Goal: Find contact information: Find contact information

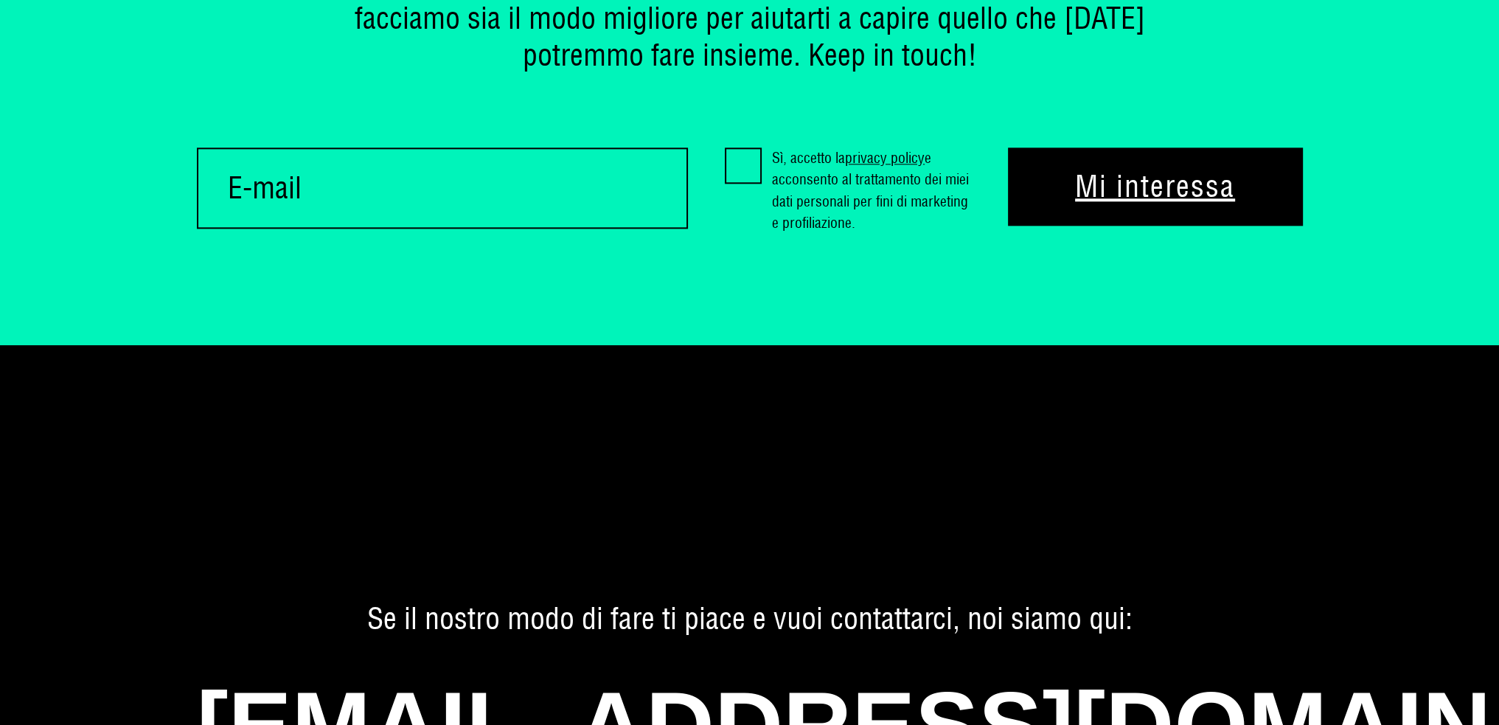
scroll to position [10162, 0]
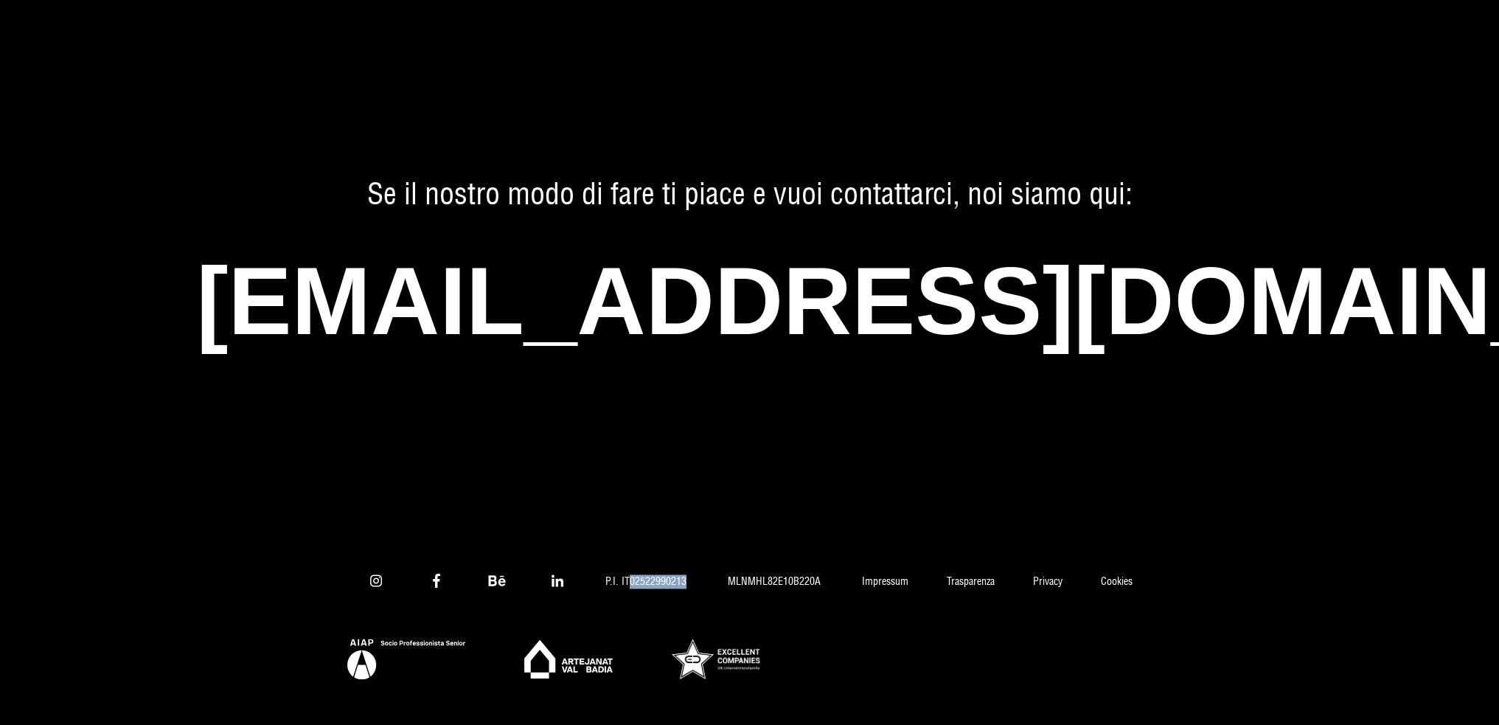
drag, startPoint x: 687, startPoint y: 583, endPoint x: 628, endPoint y: 581, distance: 58.3
click at [628, 581] on span "P.I. IT02522990213" at bounding box center [645, 581] width 119 height 13
copy span "02522990213"
drag, startPoint x: 823, startPoint y: 579, endPoint x: 728, endPoint y: 577, distance: 95.2
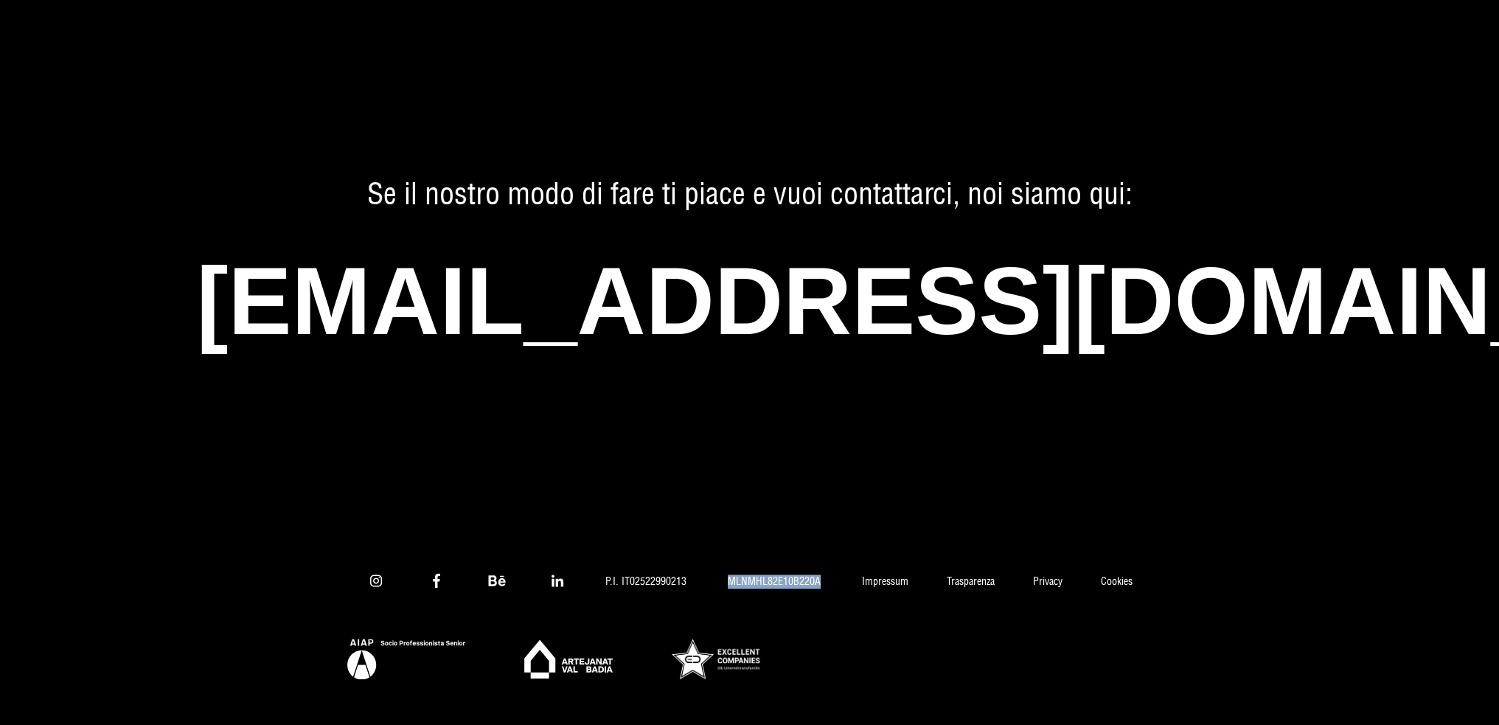
click at [728, 577] on span "MLNMHL82E10B220A" at bounding box center [774, 581] width 131 height 13
copy span "MLNMHL82E10B220A"
click at [882, 579] on link "Impressum" at bounding box center [885, 581] width 85 height 13
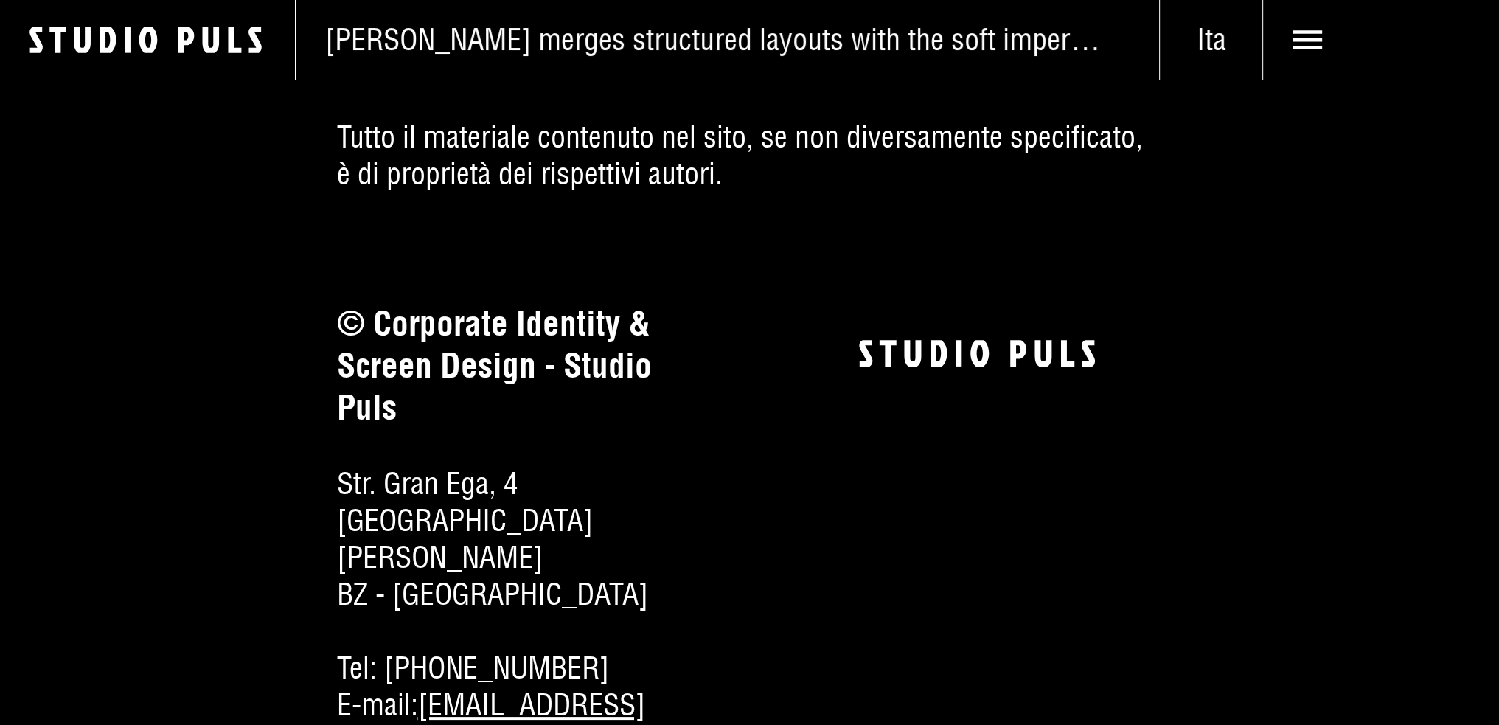
scroll to position [295, 0]
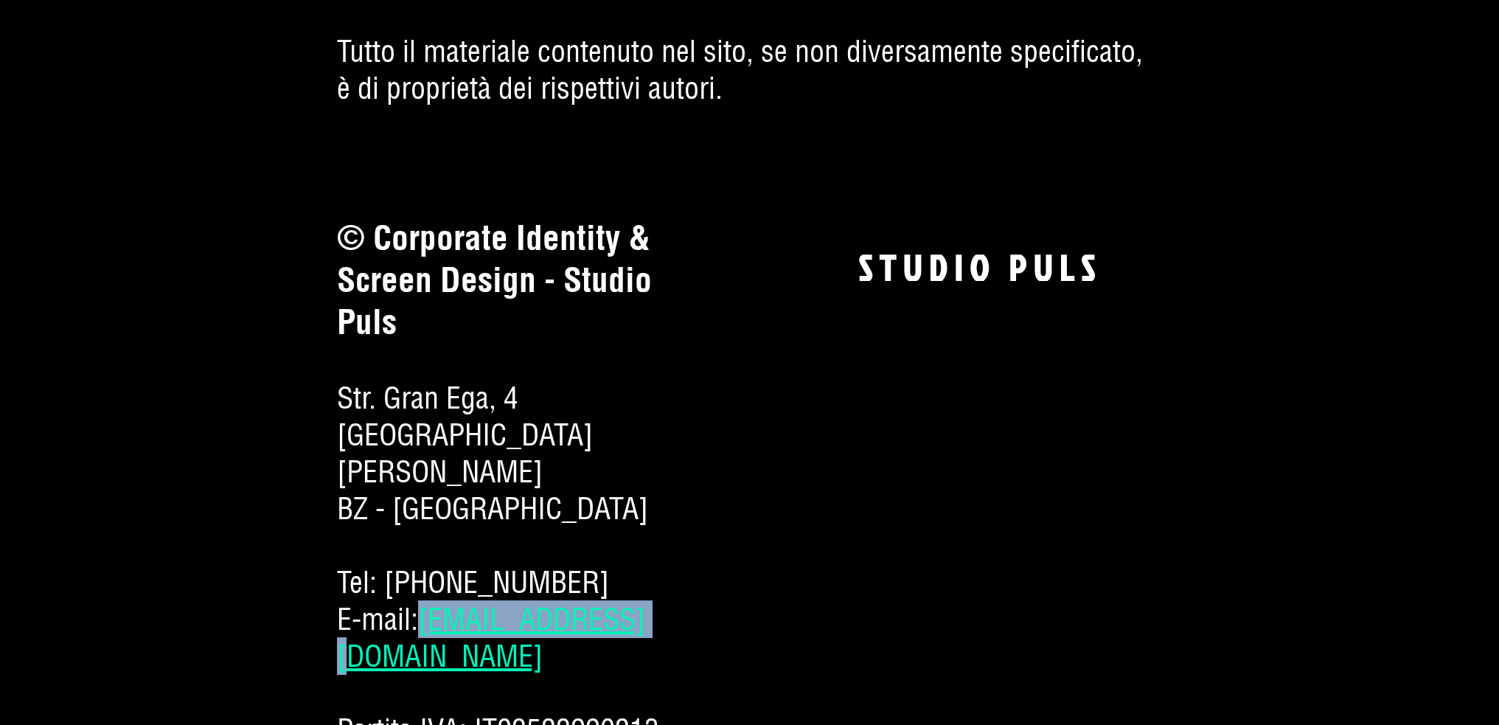
drag, startPoint x: 617, startPoint y: 586, endPoint x: 425, endPoint y: 591, distance: 191.8
click at [425, 601] on span "E-mail: [EMAIL_ADDRESS][DOMAIN_NAME]" at bounding box center [523, 638] width 372 height 74
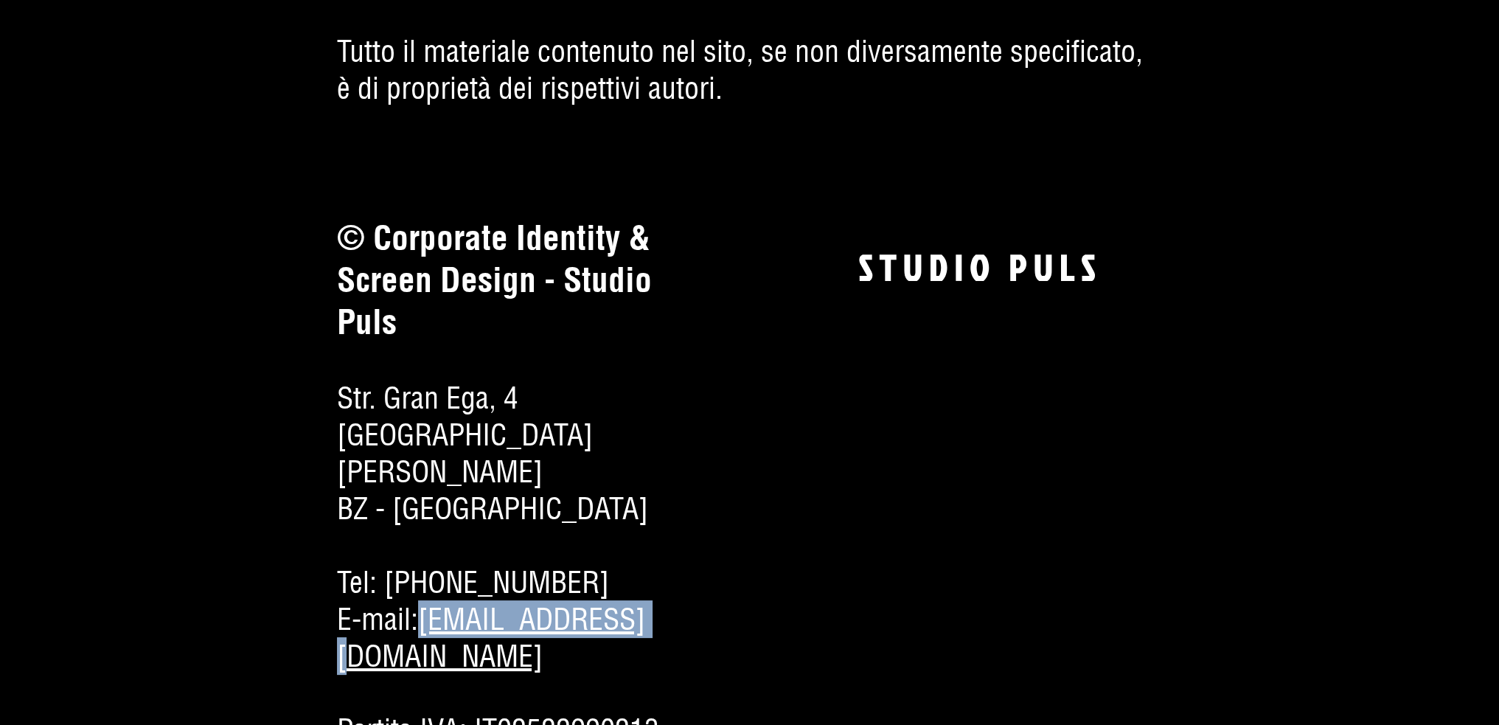
copy link "[EMAIL_ADDRESS][DOMAIN_NAME]"
drag, startPoint x: 617, startPoint y: 545, endPoint x: 440, endPoint y: 542, distance: 177.0
click at [440, 564] on span "Tel: [PHONE_NUMBER]" at bounding box center [523, 582] width 372 height 37
copy span "0474 523 183"
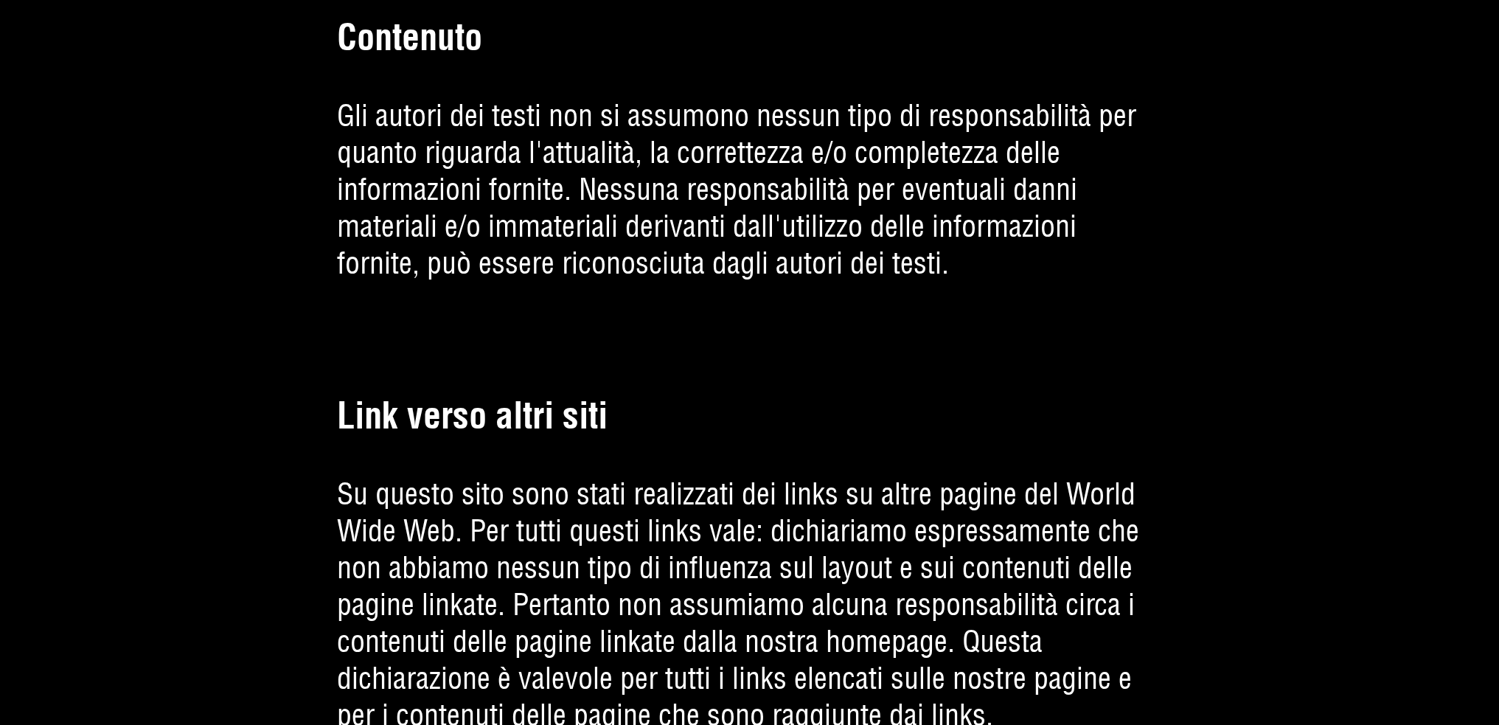
scroll to position [3078, 0]
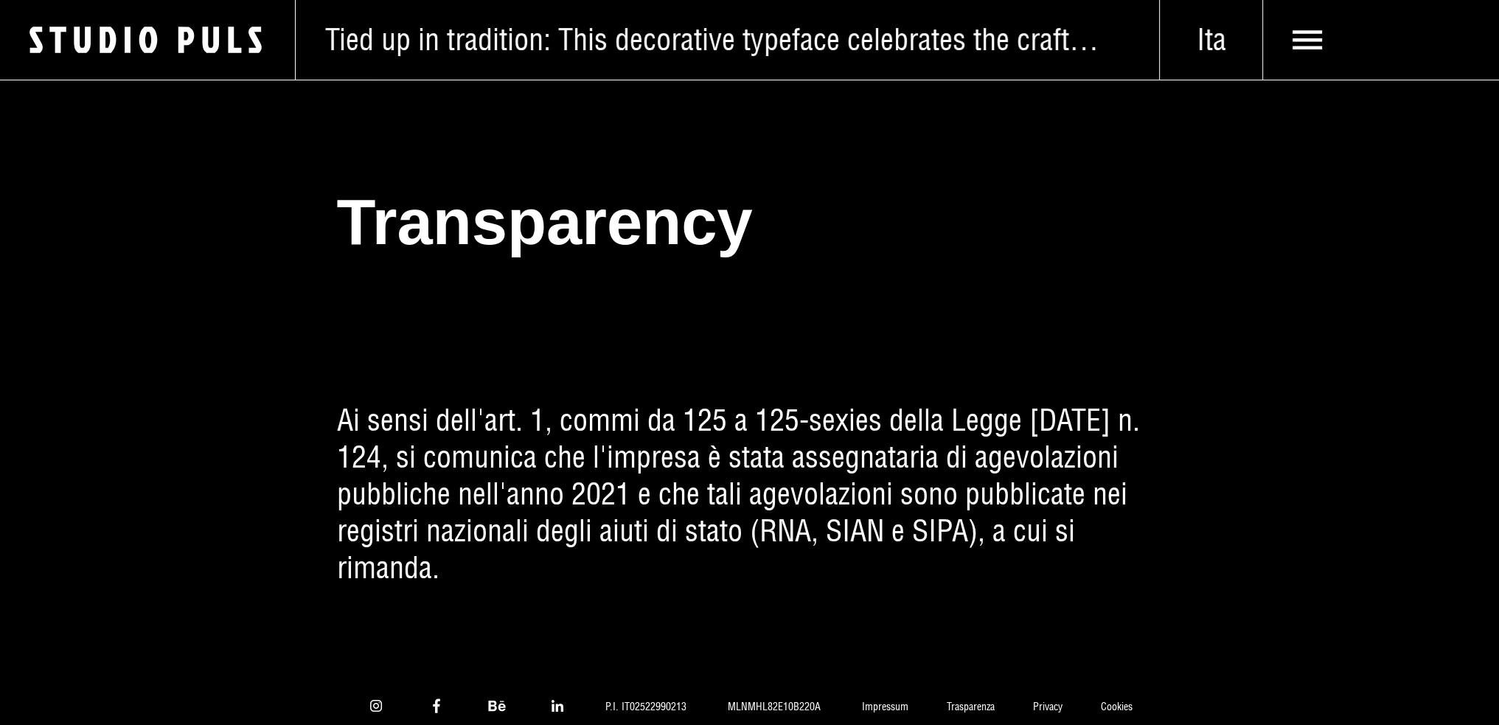
scroll to position [45, 0]
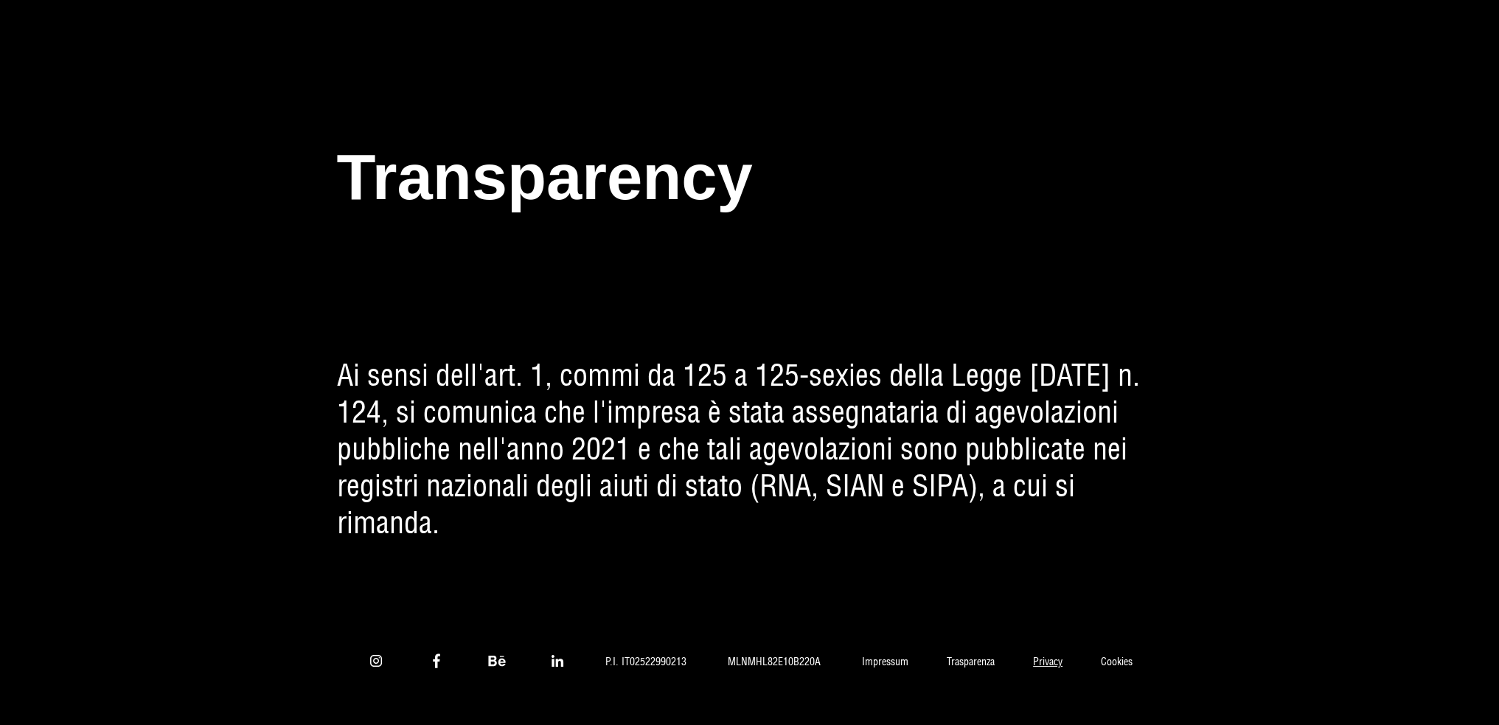
click at [1061, 666] on link "Privacy" at bounding box center [1048, 662] width 68 height 13
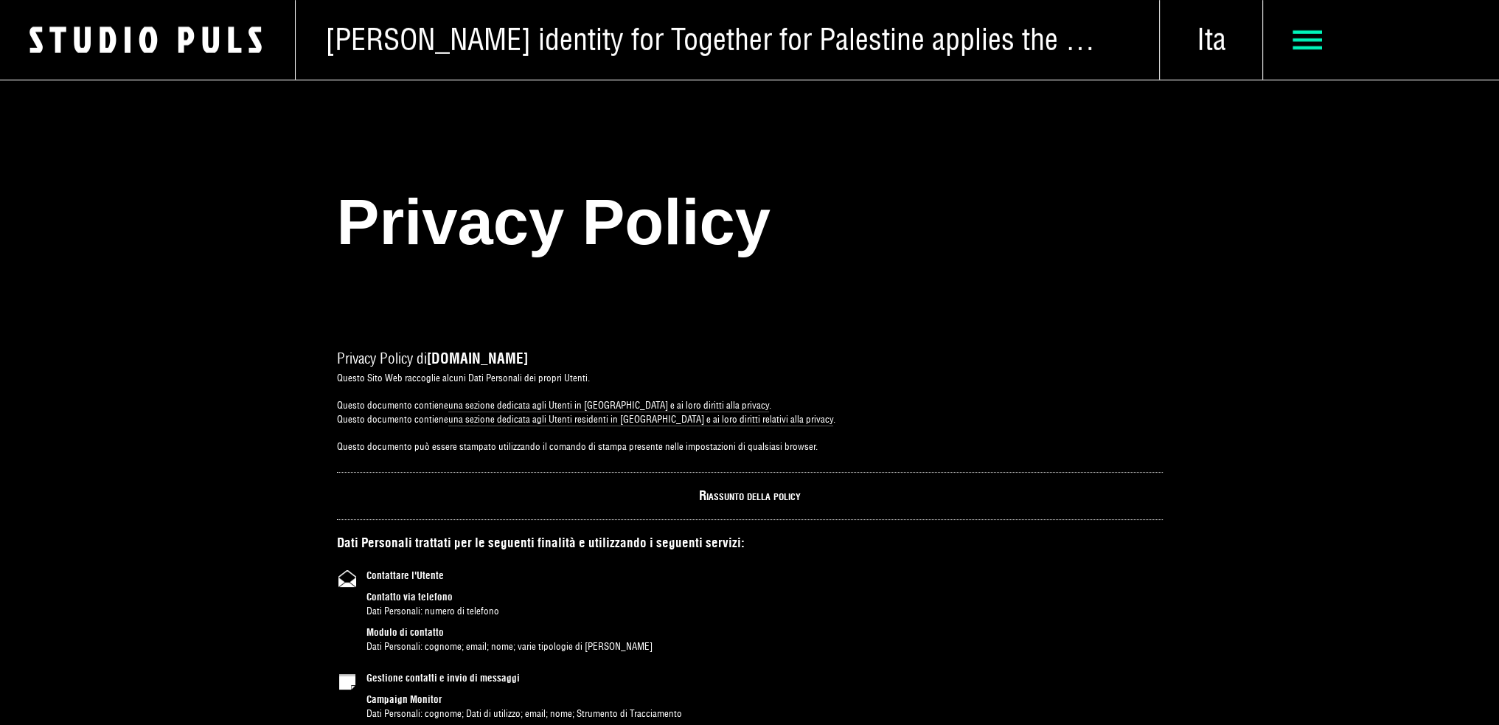
click at [1302, 41] on use at bounding box center [1308, 39] width 30 height 19
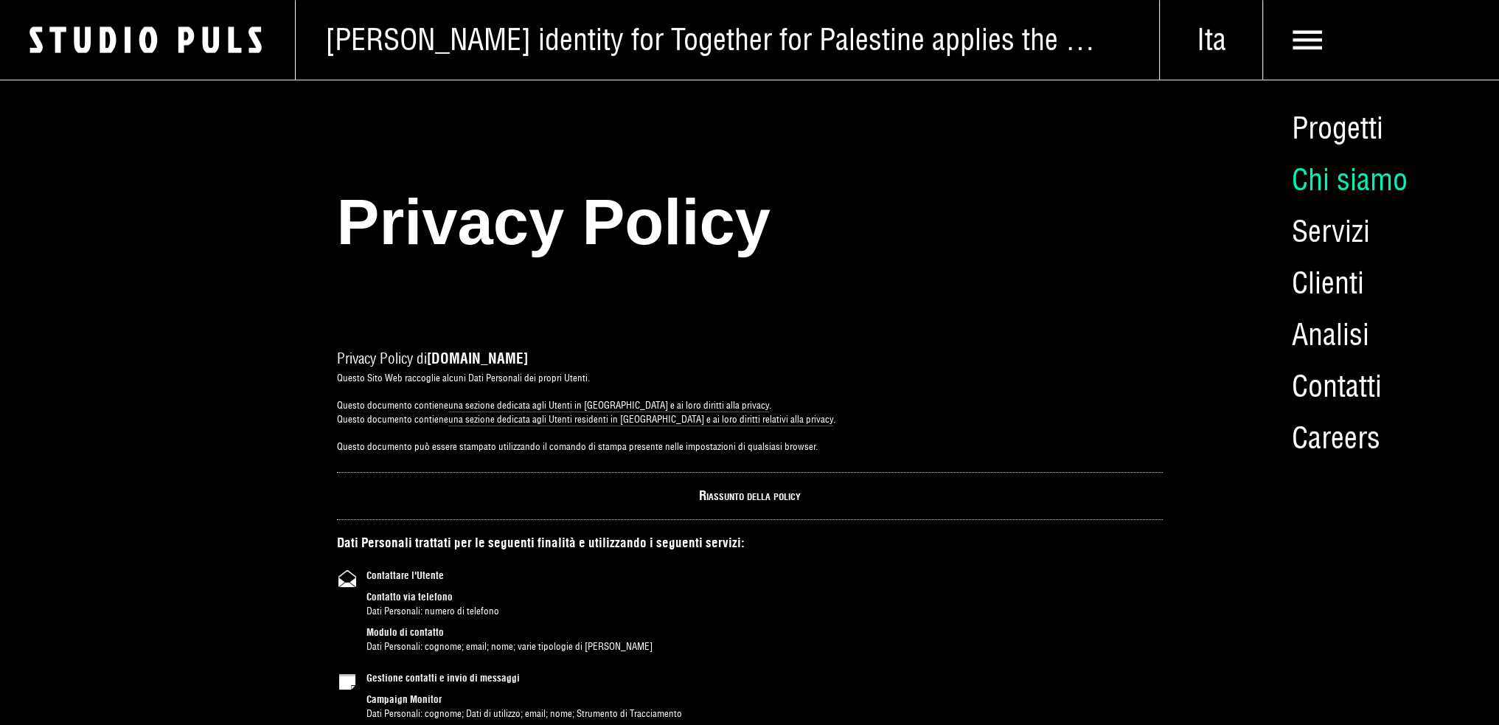
click at [1324, 178] on link "Chi siamo" at bounding box center [1381, 180] width 237 height 52
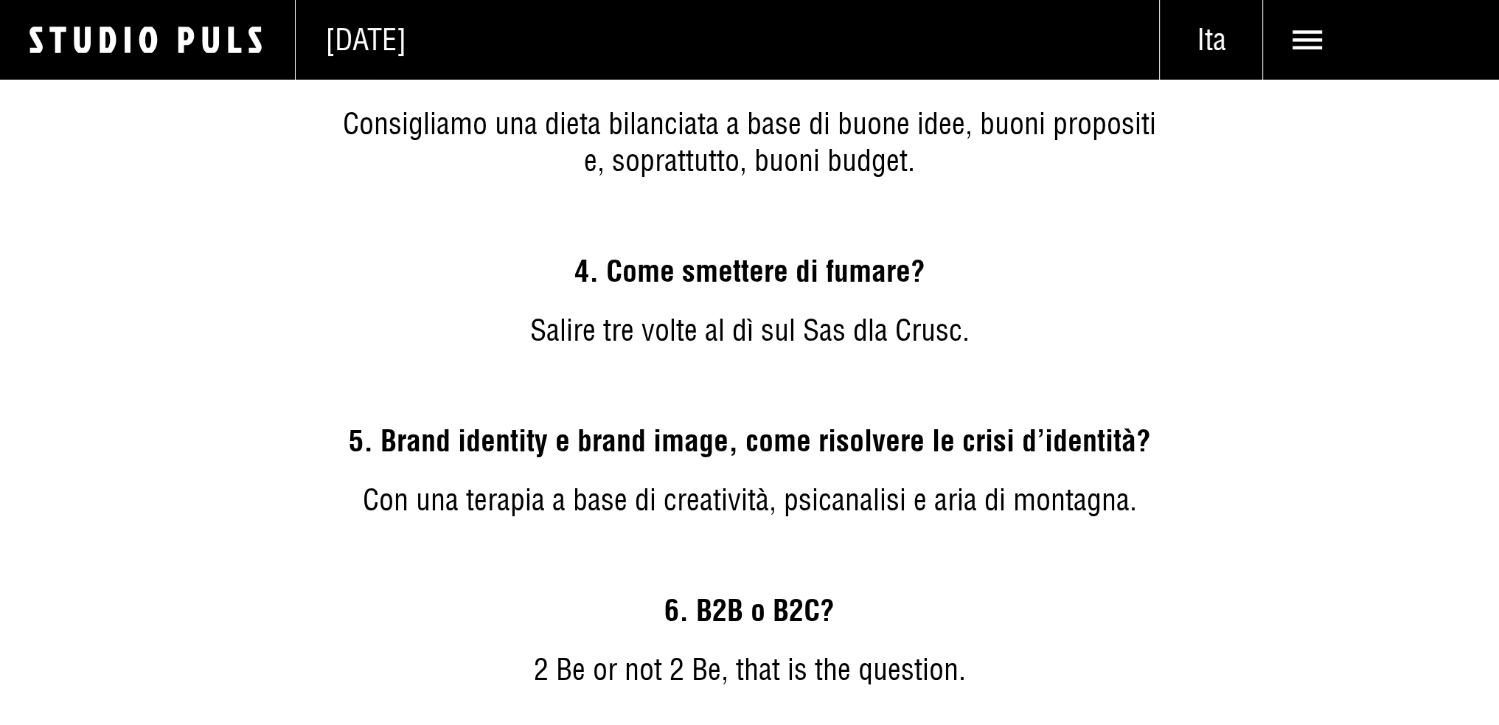
scroll to position [4130, 0]
